Goal: Navigation & Orientation: Go to known website

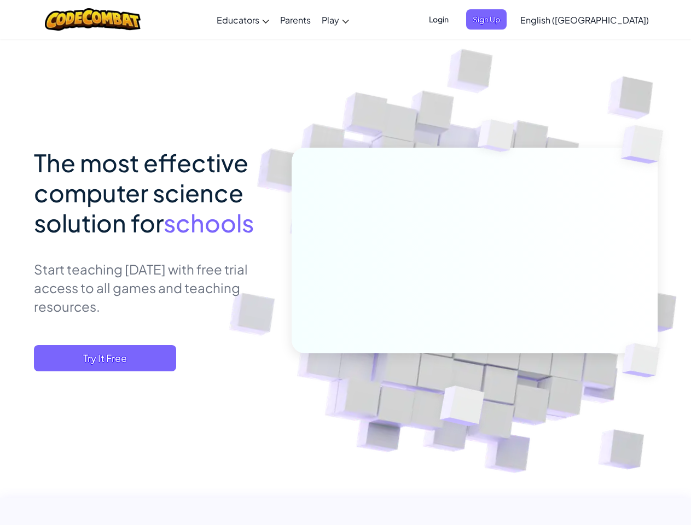
click at [455, 19] on span "Login" at bounding box center [438, 19] width 33 height 20
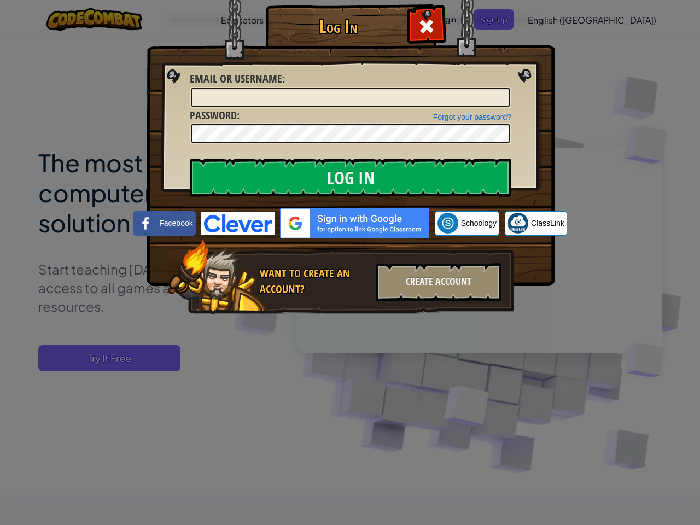
click at [504, 19] on div "Log In Unknown Error Email or Username : Forgot your password? Password : Log I…" at bounding box center [350, 175] width 364 height 318
click at [553, 19] on div "Log In Unknown Error Email or Username : Forgot your password? Password : Log I…" at bounding box center [350, 262] width 700 height 525
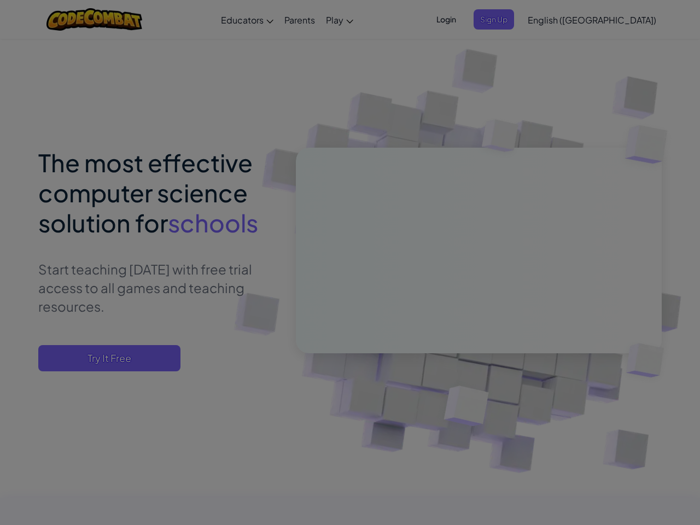
click at [553, 19] on div "Log In Unknown Error Email or Username : Forgot your password? Password : Log I…" at bounding box center [350, 262] width 700 height 525
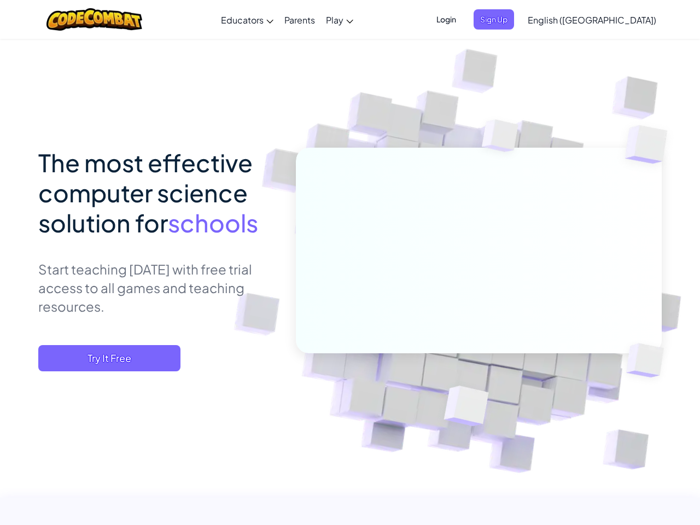
click at [612, 20] on span "English ([GEOGRAPHIC_DATA])" at bounding box center [592, 19] width 129 height 11
click at [105, 358] on span "Try It Free" at bounding box center [109, 358] width 142 height 26
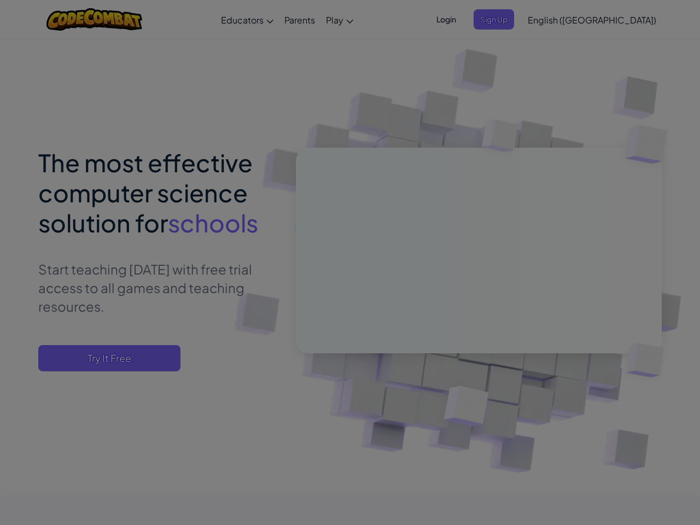
click at [105, 358] on div at bounding box center [350, 262] width 700 height 525
